Goal: Navigation & Orientation: Find specific page/section

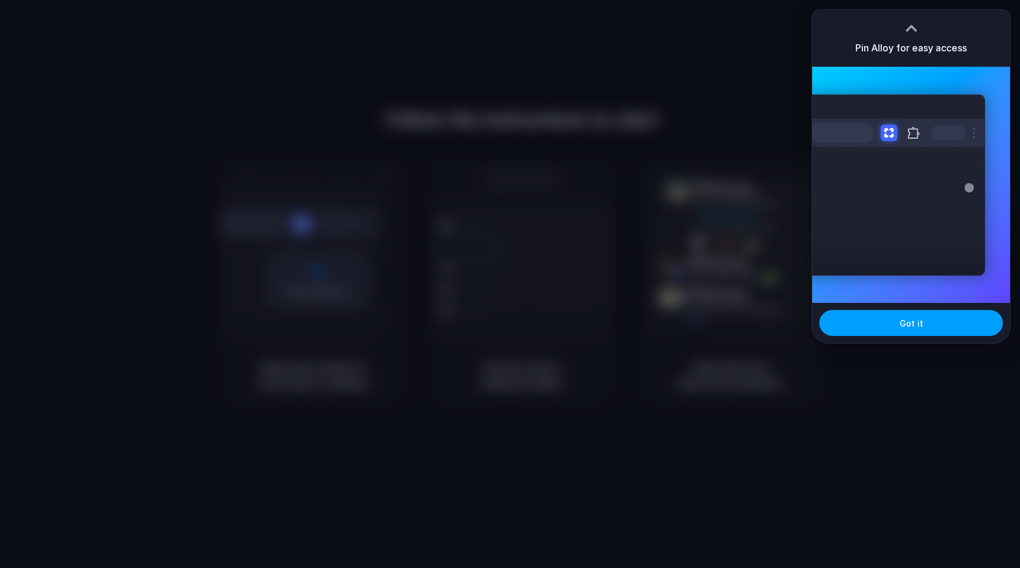
click at [907, 327] on span "Got it" at bounding box center [912, 323] width 24 height 12
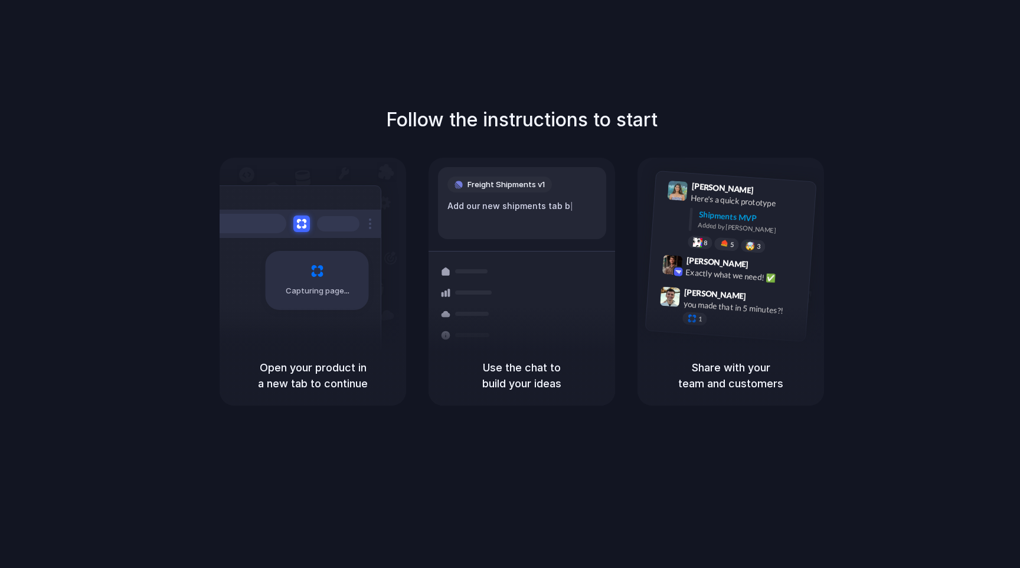
click at [542, 218] on div "Freight Shipments v1 Add our new shipments tab b |" at bounding box center [522, 203] width 168 height 72
